Goal: Navigation & Orientation: Go to known website

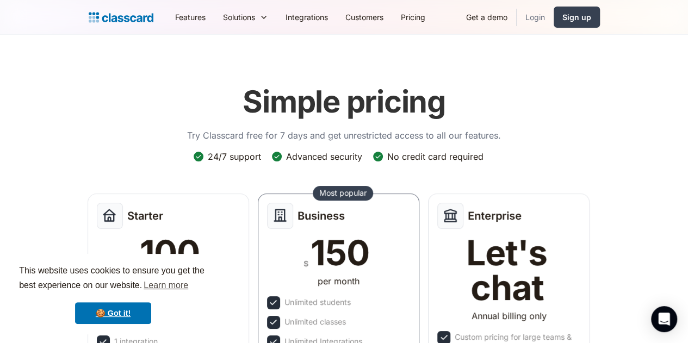
click at [553, 19] on link "Login" at bounding box center [534, 17] width 37 height 24
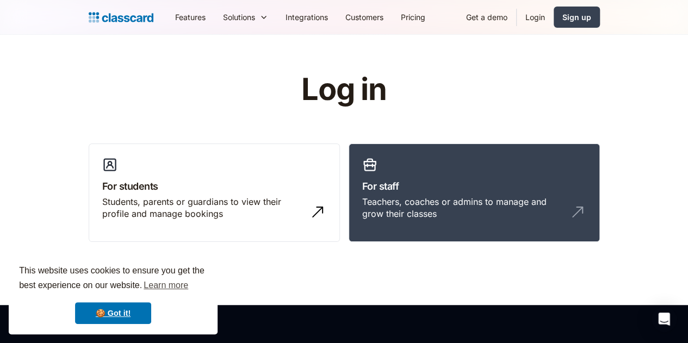
click at [553, 10] on link "Login" at bounding box center [534, 17] width 37 height 24
click at [126, 314] on link "🍪 Got it!" at bounding box center [113, 313] width 76 height 22
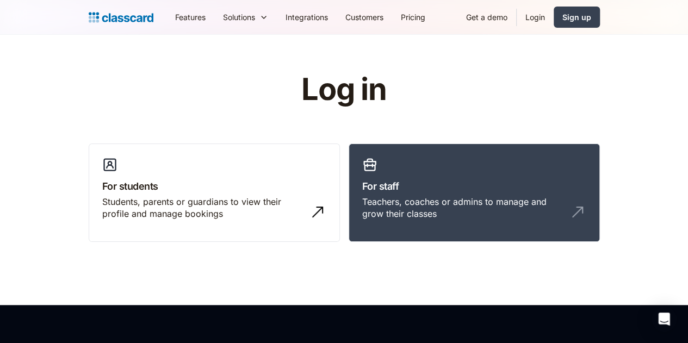
click at [553, 17] on link "Login" at bounding box center [534, 17] width 37 height 24
click at [379, 188] on h3 "For staff" at bounding box center [474, 186] width 224 height 15
